Goal: Transaction & Acquisition: Book appointment/travel/reservation

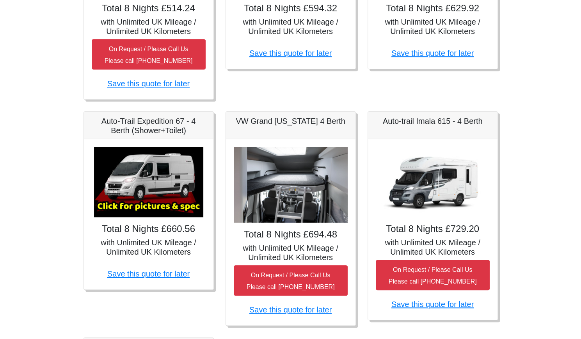
scroll to position [287, 0]
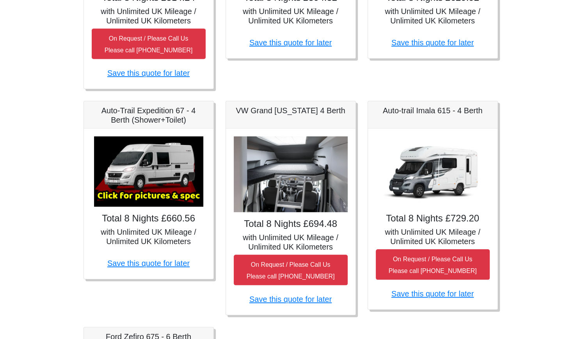
click at [157, 191] on img at bounding box center [148, 171] width 109 height 70
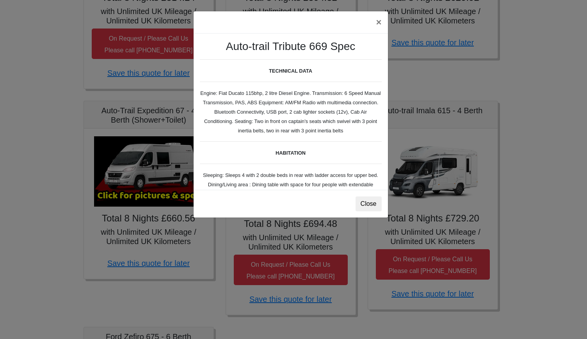
click at [150, 195] on div "× Auto-trail Tribute 669 Spec TECHNICAL DATA Engine: Fiat Ducato 115bhp, 2 litr…" at bounding box center [293, 169] width 587 height 339
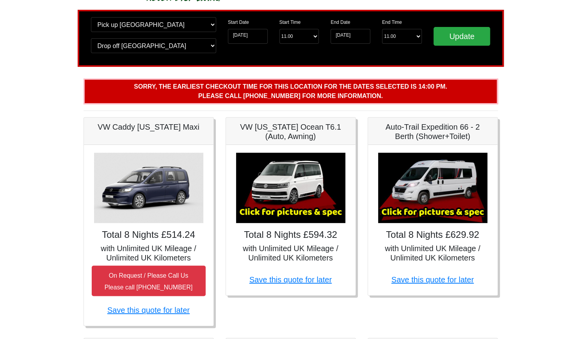
scroll to position [0, 0]
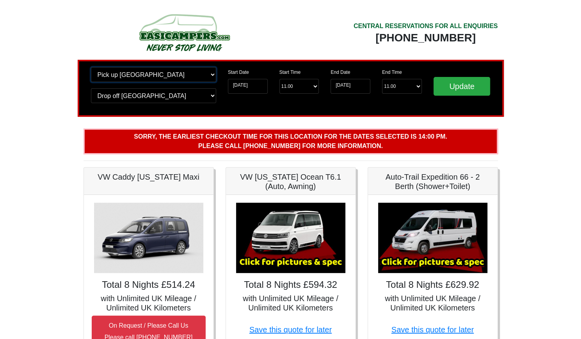
click at [185, 77] on select "Change pick up location? Pick up Edinburgh Birmingham Airport Blackburn Lancash…" at bounding box center [153, 74] width 125 height 15
select select "QUE1"
click at [91, 67] on select "Change pick up location? Pick up Edinburgh Birmingham Airport Blackburn Lancash…" at bounding box center [153, 74] width 125 height 15
click at [166, 93] on select "Change drop off location? Drop off Edinburgh Birmingham Airport Blackburn Lanca…" at bounding box center [153, 95] width 125 height 15
select select "QUE1"
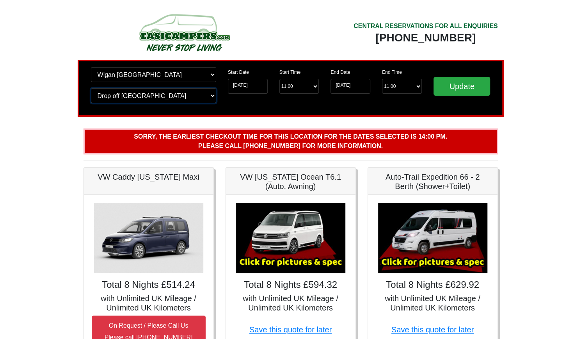
click at [91, 88] on select "Change drop off location? Drop off Edinburgh Birmingham Airport Blackburn Lanca…" at bounding box center [153, 95] width 125 height 15
click at [460, 79] on input "Update" at bounding box center [462, 86] width 57 height 19
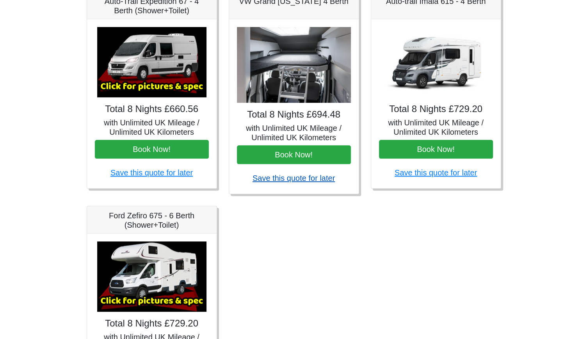
scroll to position [312, 0]
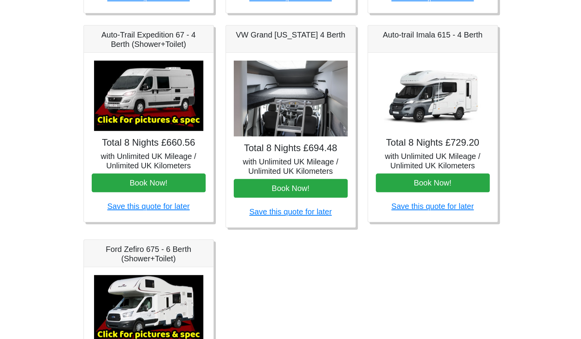
click at [301, 110] on img at bounding box center [291, 99] width 114 height 76
click at [187, 120] on img at bounding box center [148, 96] width 109 height 70
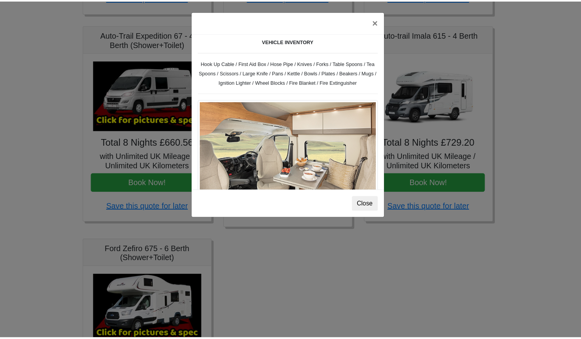
scroll to position [157, 0]
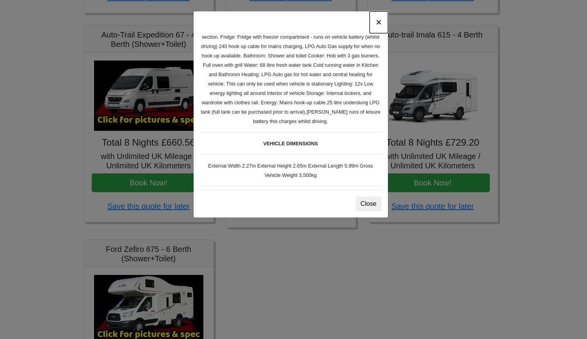
click at [380, 25] on button "×" at bounding box center [379, 22] width 18 height 22
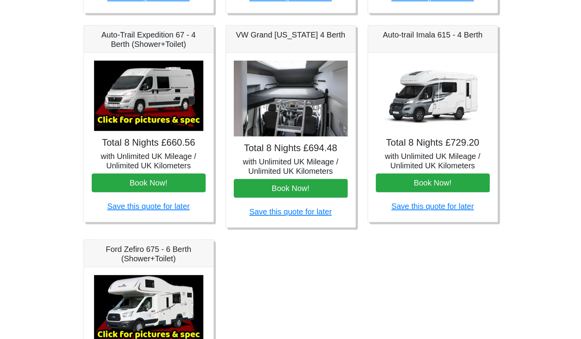
click at [297, 98] on img at bounding box center [291, 99] width 114 height 76
click at [296, 114] on img at bounding box center [291, 99] width 114 height 76
click at [296, 113] on img at bounding box center [291, 99] width 114 height 76
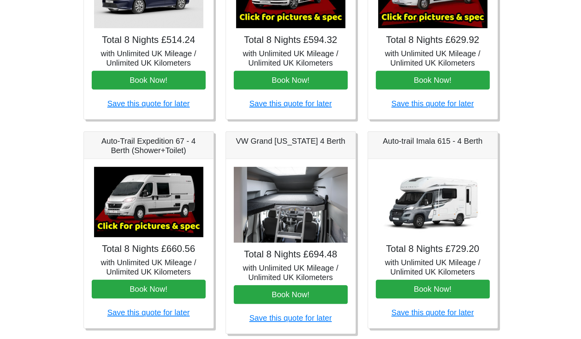
scroll to position [195, 0]
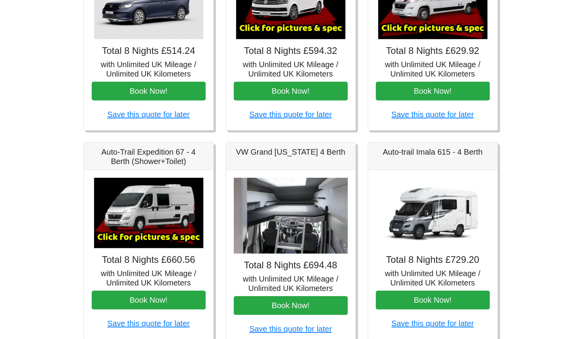
click at [426, 216] on img at bounding box center [432, 213] width 109 height 70
click at [426, 214] on img at bounding box center [432, 213] width 109 height 70
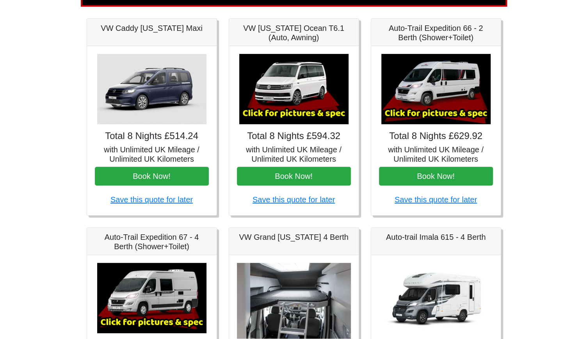
scroll to position [78, 0]
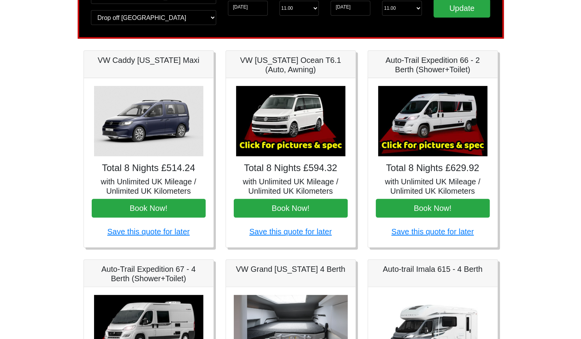
click at [424, 146] on img at bounding box center [432, 121] width 109 height 70
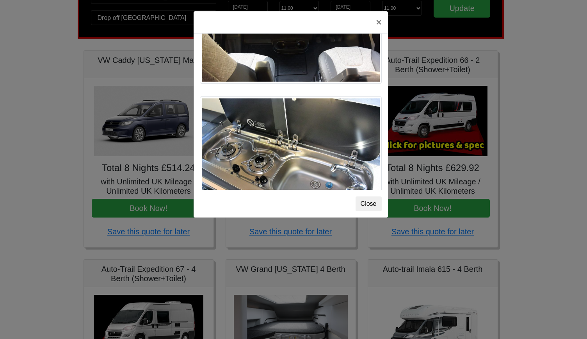
scroll to position [810, 0]
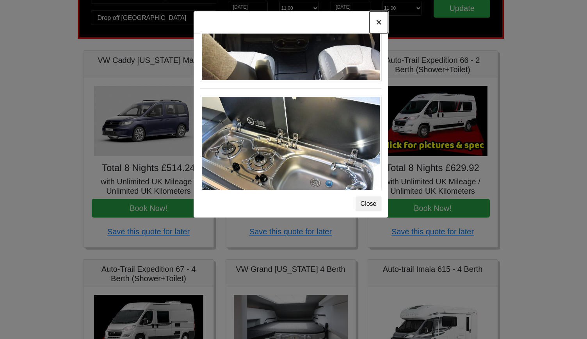
click at [381, 21] on button "×" at bounding box center [379, 22] width 18 height 22
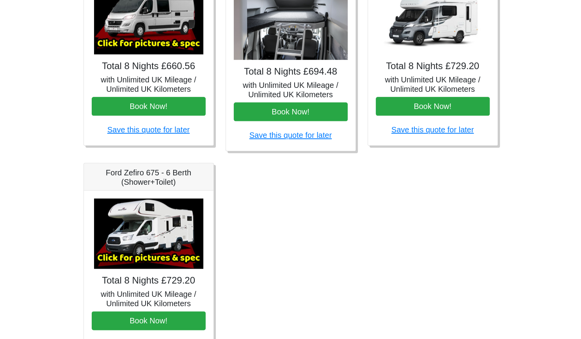
scroll to position [439, 0]
